Goal: Information Seeking & Learning: Learn about a topic

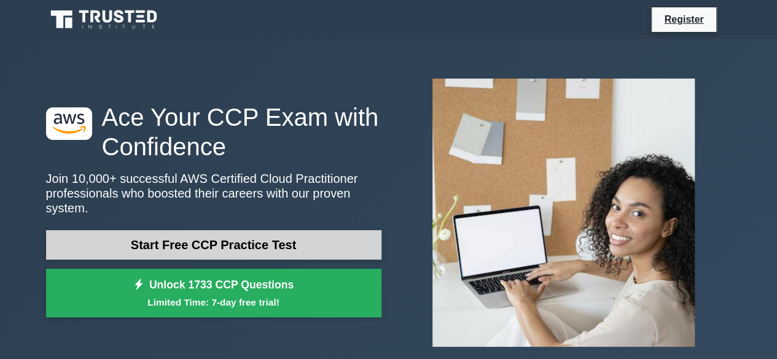
click at [262, 238] on link "Start Free CCP Practice Test" at bounding box center [213, 244] width 335 height 29
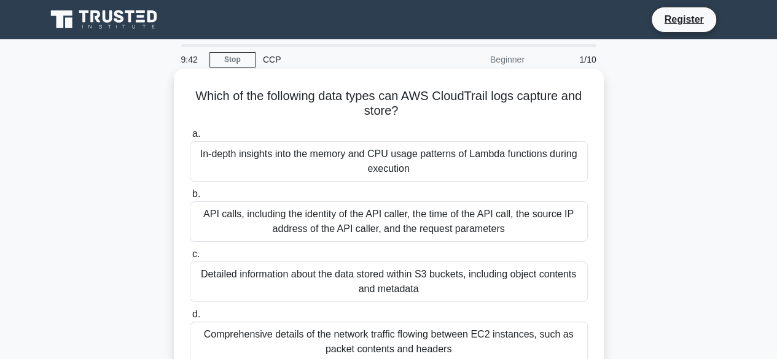
click at [547, 125] on div "a. In-depth insights into the memory and CPU usage patterns of Lambda functions…" at bounding box center [388, 244] width 413 height 241
click at [573, 194] on label "b. API calls, including the identity of the API caller, the time of the API cal…" at bounding box center [389, 214] width 398 height 55
click at [190, 194] on input "b. API calls, including the identity of the API caller, the time of the API cal…" at bounding box center [190, 194] width 0 height 8
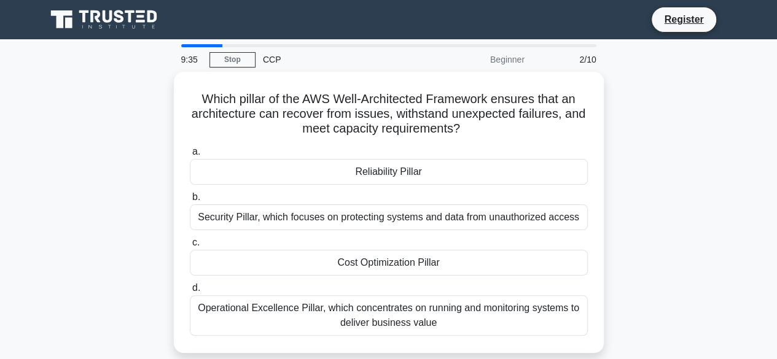
click at [669, 272] on div "Which pillar of the AWS Well-Architected Framework ensures that an architecture…" at bounding box center [389, 220] width 700 height 296
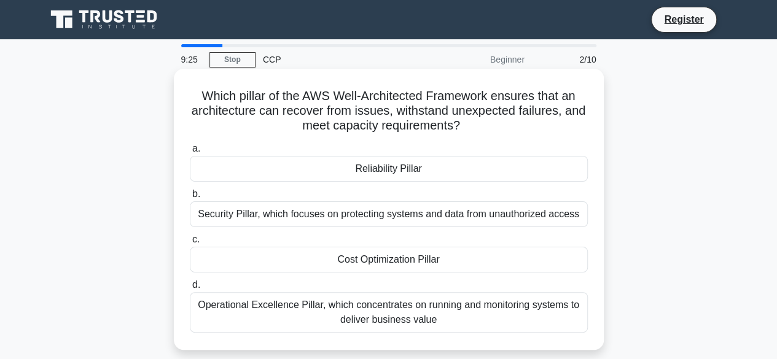
click at [531, 172] on div "Reliability Pillar" at bounding box center [389, 169] width 398 height 26
click at [190, 153] on input "a. Reliability Pillar" at bounding box center [190, 149] width 0 height 8
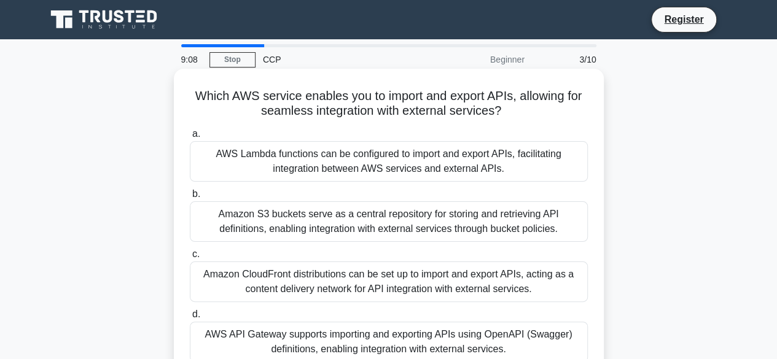
click at [451, 342] on div "AWS API Gateway supports importing and exporting APIs using OpenAPI (Swagger) d…" at bounding box center [389, 342] width 398 height 41
click at [190, 319] on input "d. AWS API Gateway supports importing and exporting APIs using OpenAPI (Swagger…" at bounding box center [190, 315] width 0 height 8
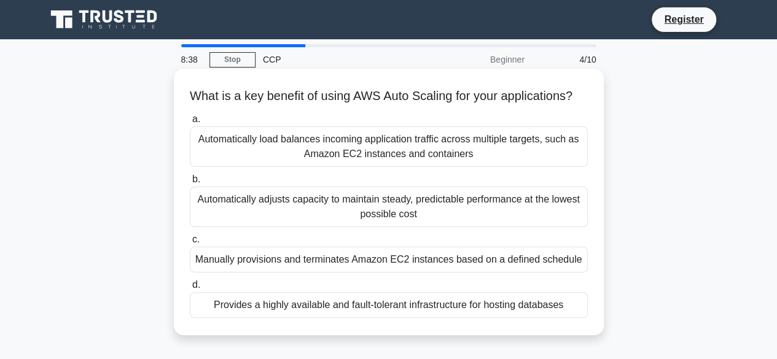
click at [527, 167] on div "Automatically load balances incoming application traffic across multiple target…" at bounding box center [389, 147] width 398 height 41
click at [190, 124] on input "a. Automatically load balances incoming application traffic across multiple tar…" at bounding box center [190, 120] width 0 height 8
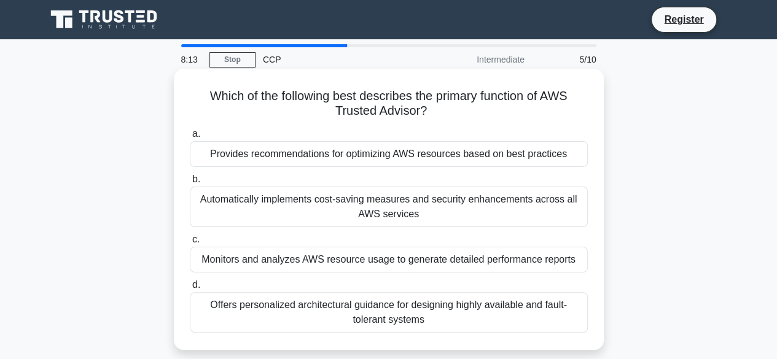
click at [496, 160] on div "Provides recommendations for optimizing AWS resources based on best practices" at bounding box center [389, 154] width 398 height 26
click at [190, 138] on input "a. Provides recommendations for optimizing AWS resources based on best practices" at bounding box center [190, 134] width 0 height 8
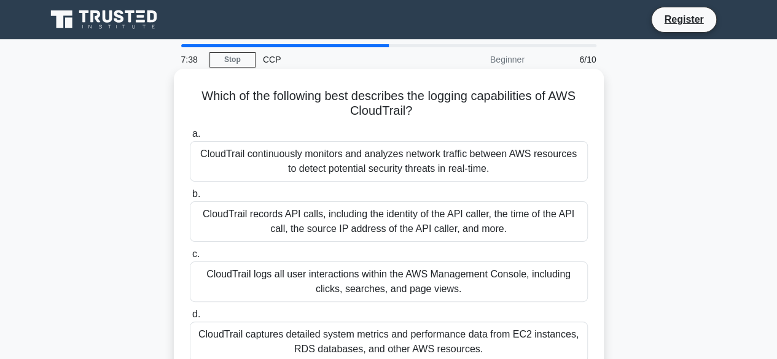
click at [504, 282] on div "CloudTrail logs all user interactions within the AWS Management Console, includ…" at bounding box center [389, 282] width 398 height 41
click at [190, 259] on input "c. CloudTrail logs all user interactions within the AWS Management Console, inc…" at bounding box center [190, 255] width 0 height 8
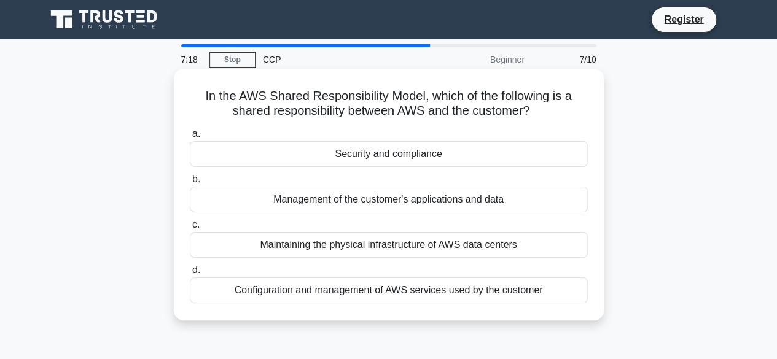
click at [537, 157] on div "Security and compliance" at bounding box center [389, 154] width 398 height 26
click at [190, 138] on input "a. Security and compliance" at bounding box center [190, 134] width 0 height 8
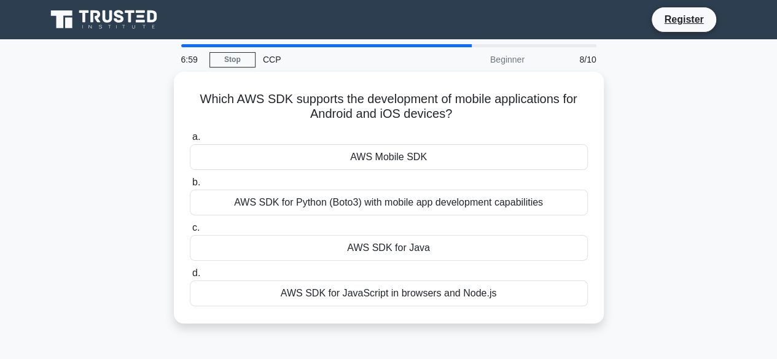
click at [537, 157] on div "AWS Mobile SDK" at bounding box center [389, 157] width 398 height 26
click at [190, 141] on input "a. AWS Mobile SDK" at bounding box center [190, 137] width 0 height 8
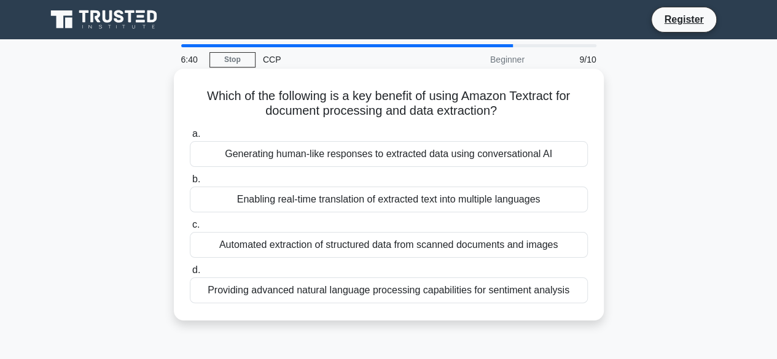
click at [485, 249] on div "Automated extraction of structured data from scanned documents and images" at bounding box center [389, 245] width 398 height 26
click at [190, 229] on input "c. Automated extraction of structured data from scanned documents and images" at bounding box center [190, 225] width 0 height 8
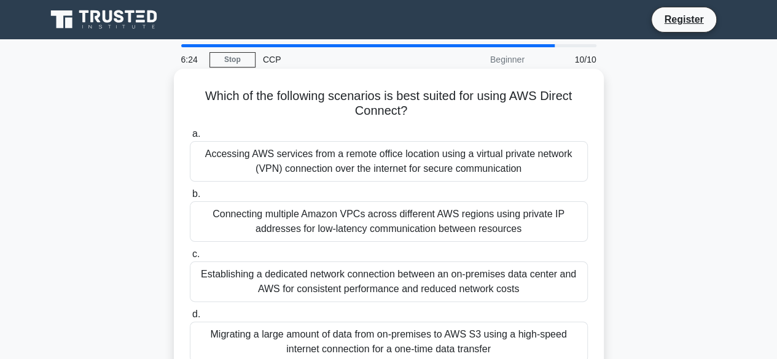
click at [466, 280] on div "Establishing a dedicated network connection between an on-premises data center …" at bounding box center [389, 282] width 398 height 41
click at [190, 259] on input "c. Establishing a dedicated network connection between an on-premises data cent…" at bounding box center [190, 255] width 0 height 8
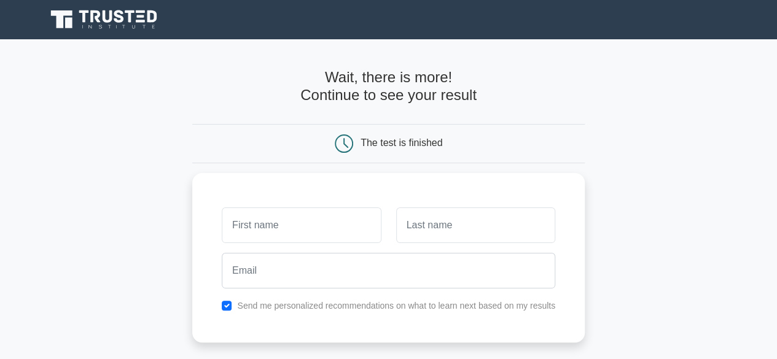
click at [614, 170] on main "Wait, there is more! Continue to see your result The test is finished and the" at bounding box center [388, 260] width 777 height 442
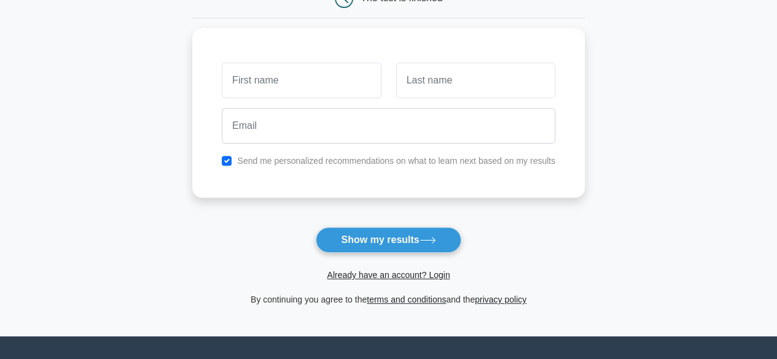
scroll to position [147, 0]
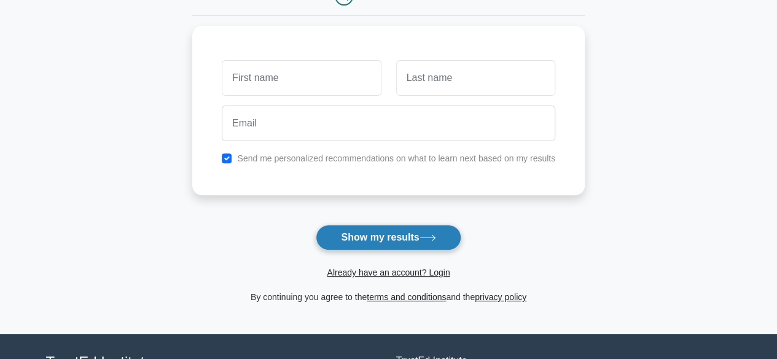
click at [379, 235] on button "Show my results" at bounding box center [388, 238] width 145 height 26
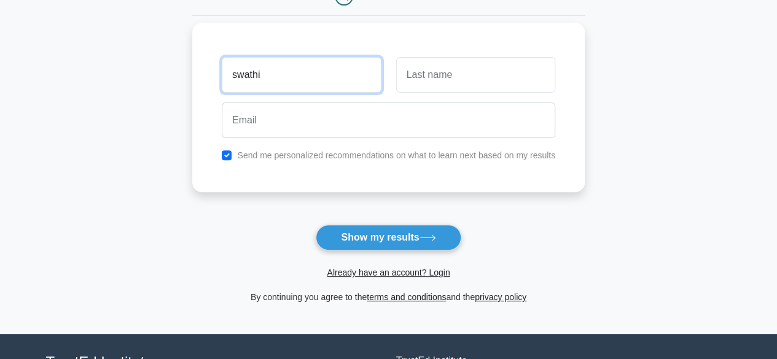
type input "swathi"
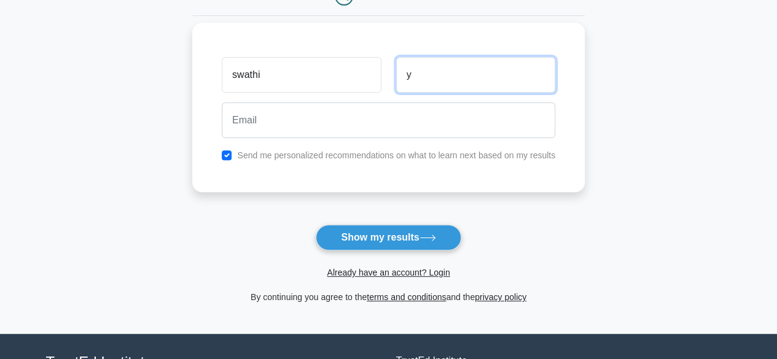
type input "y"
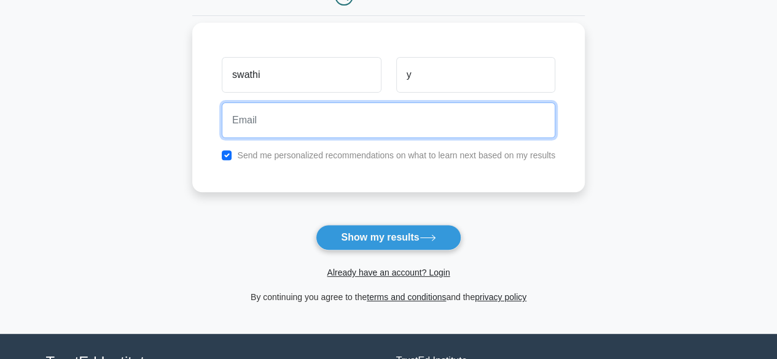
click at [238, 124] on input "email" at bounding box center [389, 121] width 334 height 36
type input "S"
type input "swathiyella789@gmail.com"
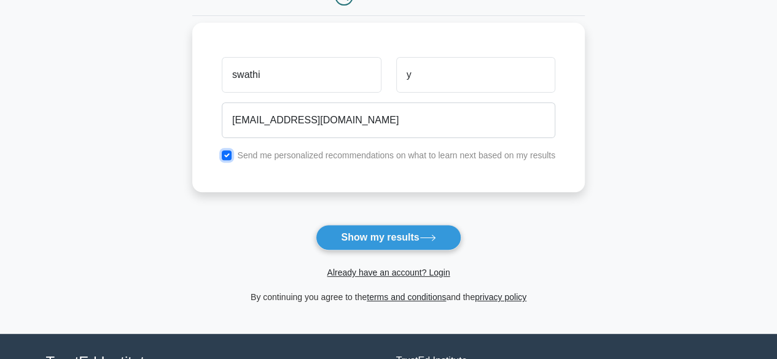
click at [228, 154] on input "checkbox" at bounding box center [227, 156] width 10 height 10
checkbox input "false"
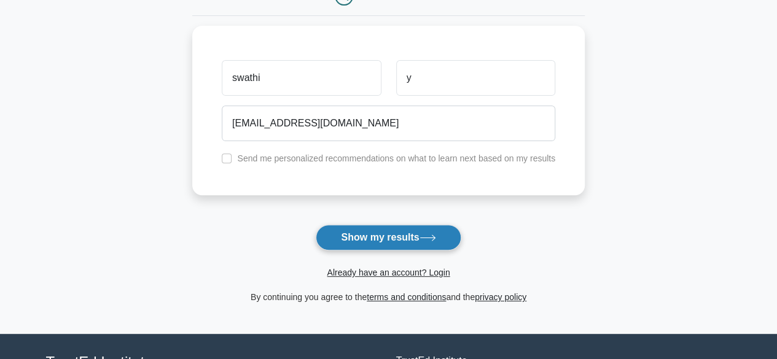
click at [396, 243] on button "Show my results" at bounding box center [388, 238] width 145 height 26
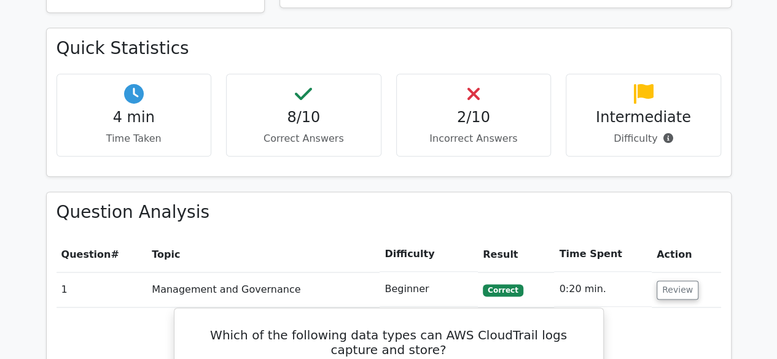
scroll to position [688, 0]
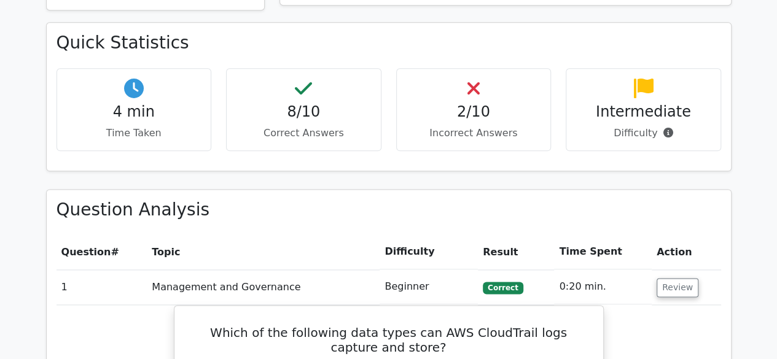
click at [480, 103] on h4 "2/10" at bounding box center [474, 112] width 135 height 18
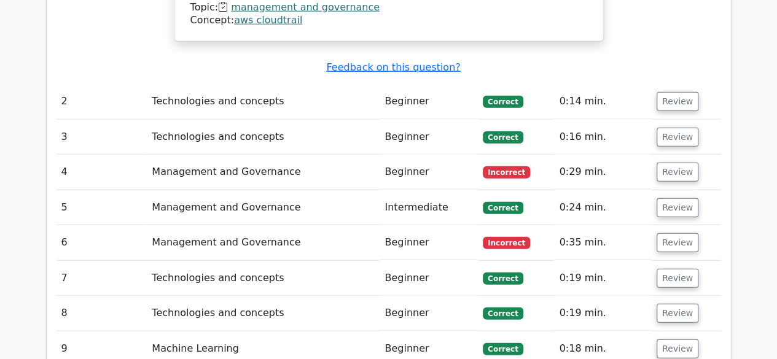
scroll to position [1508, 0]
click at [676, 233] on button "Review" at bounding box center [678, 242] width 42 height 19
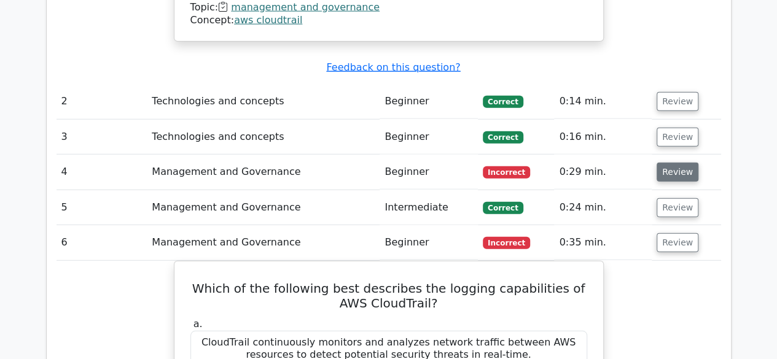
click at [666, 163] on button "Review" at bounding box center [678, 172] width 42 height 19
